Goal: Find specific page/section: Find specific page/section

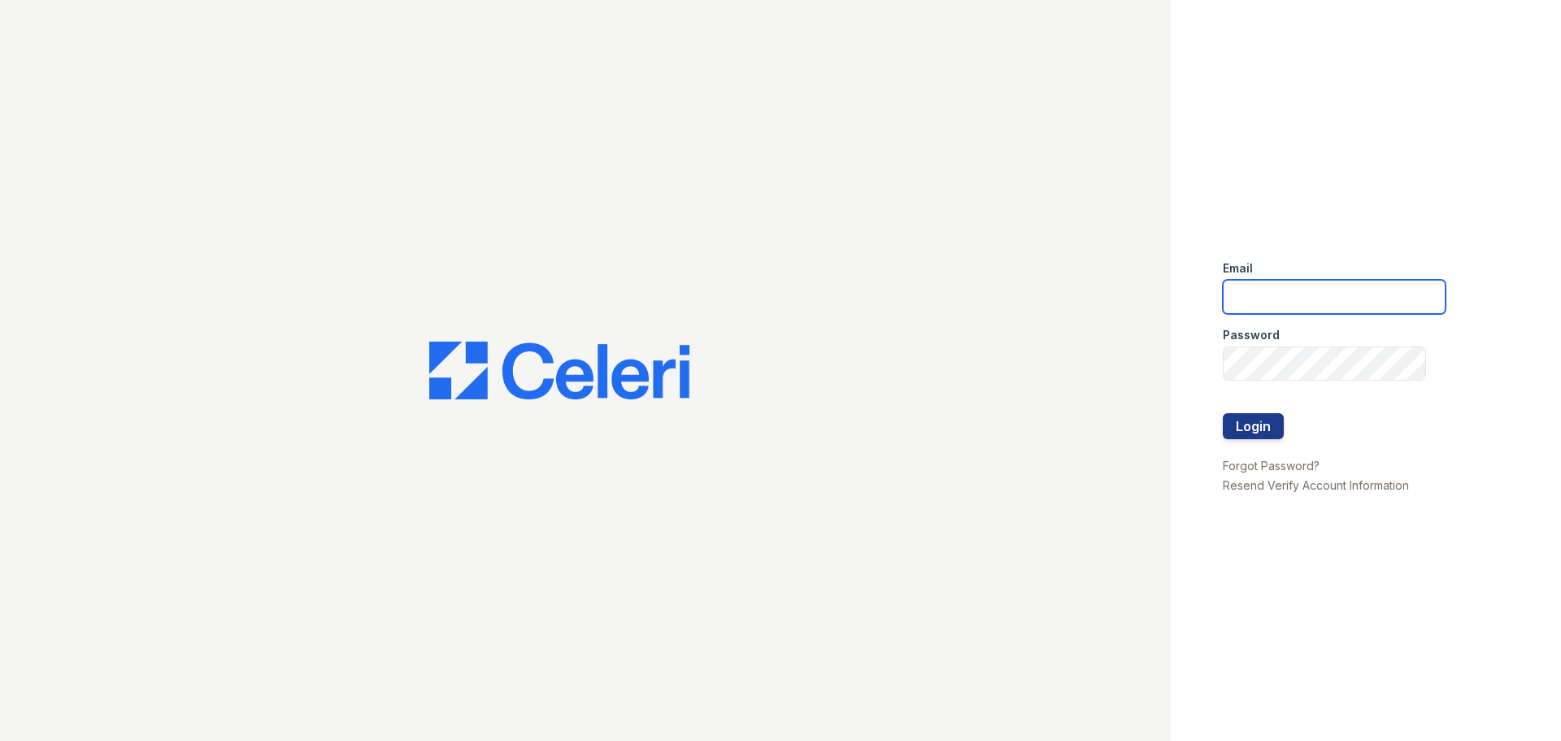
click at [1275, 297] on input "email" at bounding box center [1334, 297] width 223 height 34
type input "cnevarez@urban-mw.com"
click at [1263, 424] on button "Login" at bounding box center [1253, 426] width 61 height 26
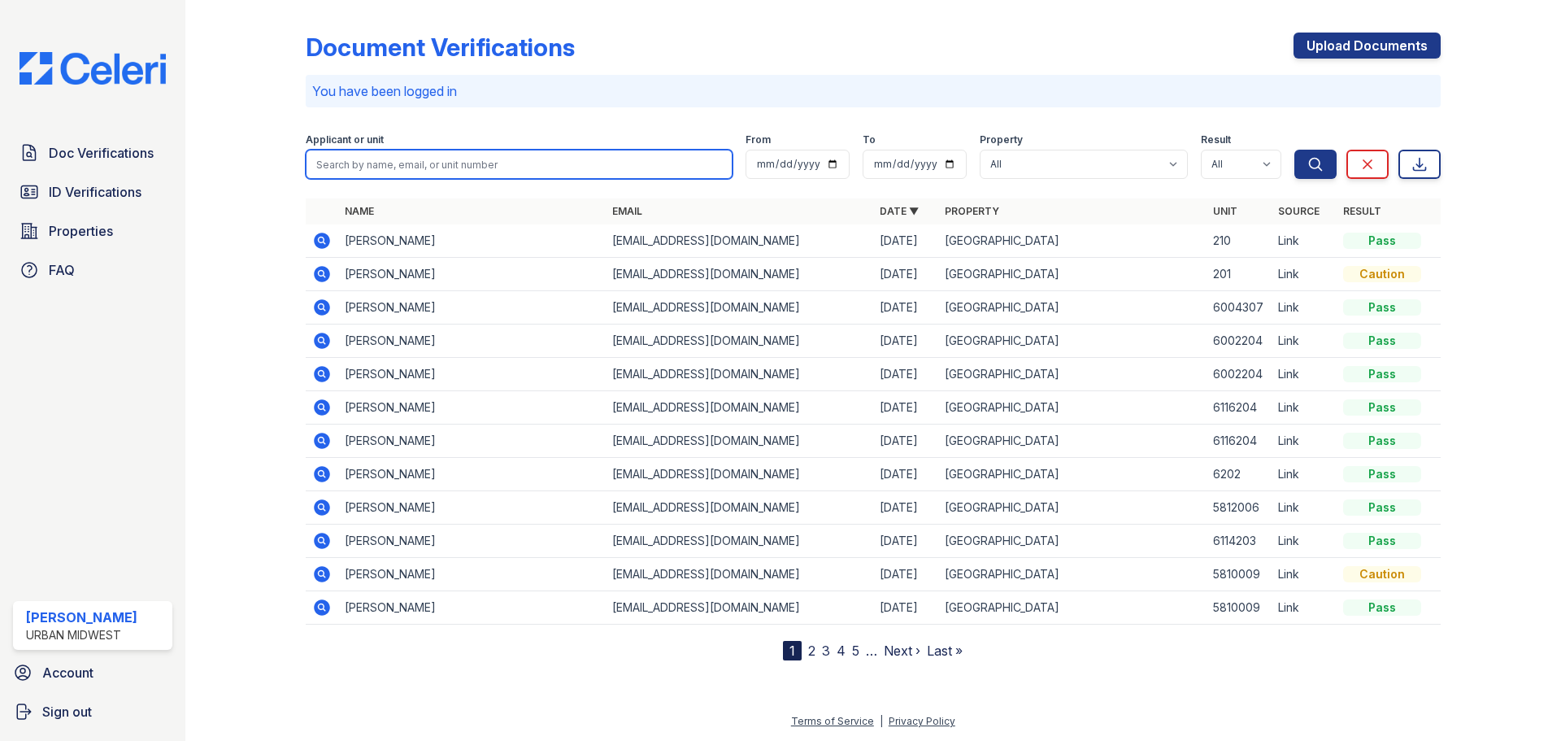
click at [403, 160] on input "search" at bounding box center [519, 164] width 427 height 29
type input "[PERSON_NAME]"
click at [1294, 150] on button "Search" at bounding box center [1315, 164] width 42 height 29
